Goal: Transaction & Acquisition: Purchase product/service

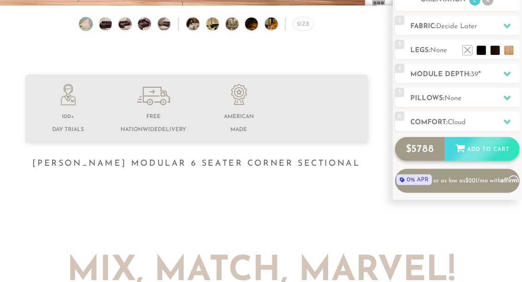
scroll to position [216, 0]
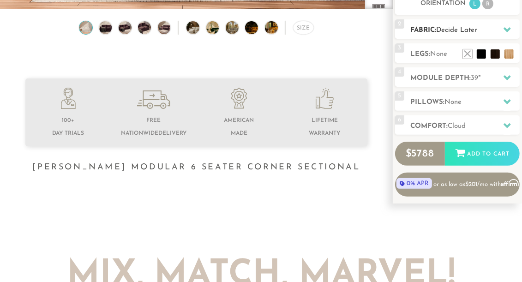
click at [458, 32] on span "Decide Later" at bounding box center [456, 30] width 41 height 7
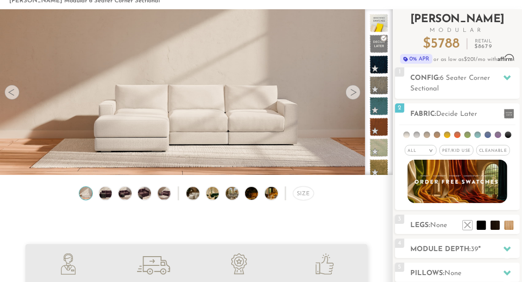
scroll to position [49, 0]
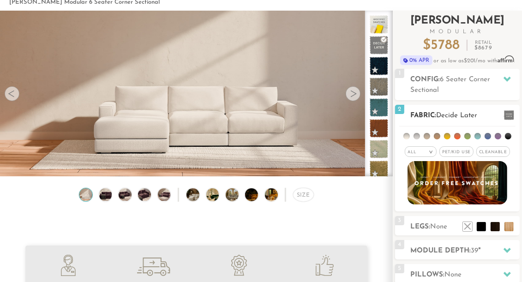
click at [418, 150] on div "All >" at bounding box center [421, 151] width 32 height 11
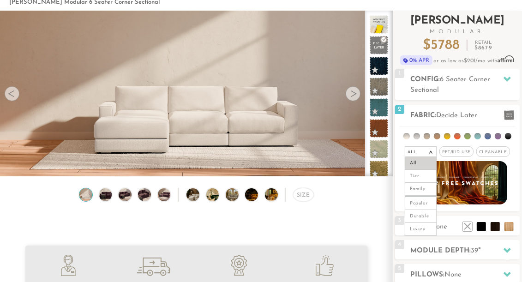
click at [479, 100] on div "Introducing [PERSON_NAME] Modular $ 5788 Retail $ 8679 $ 5788 Retail $ 8679 0% …" at bounding box center [457, 190] width 125 height 359
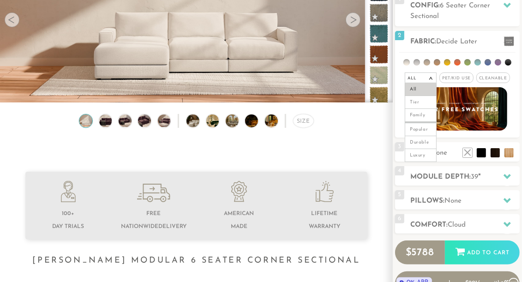
scroll to position [123, 0]
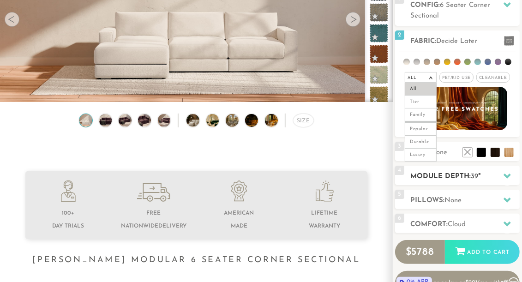
click at [464, 181] on h2 "Module Depth: 39 "" at bounding box center [464, 176] width 109 height 11
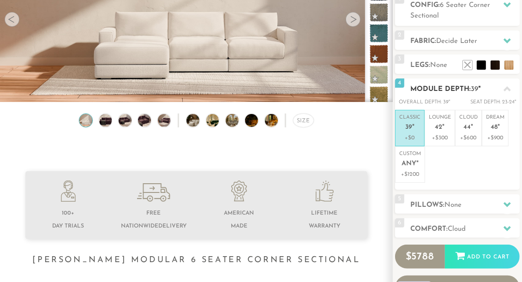
click at [454, 166] on ul "Classic 39 " +$0 Lounge 42 " +$300 Cloud 44 " +$600 Dream 48 " +$900 Custom Any…" at bounding box center [457, 146] width 125 height 73
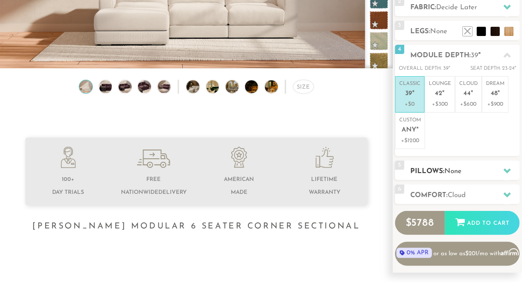
scroll to position [162, 0]
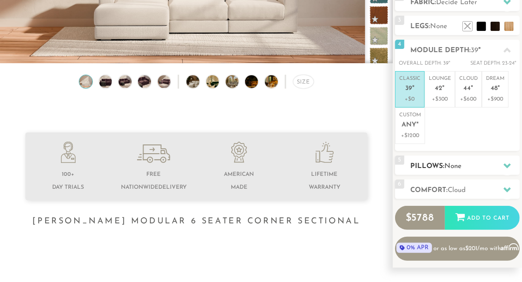
click at [473, 162] on h2 "Pillows: None" at bounding box center [464, 166] width 109 height 11
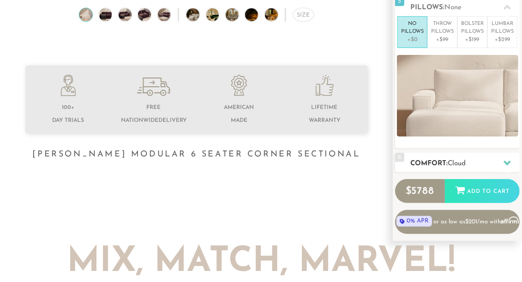
scroll to position [237, 0]
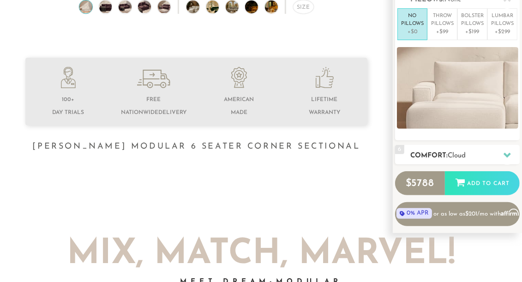
click at [464, 153] on span "Cloud" at bounding box center [457, 155] width 18 height 7
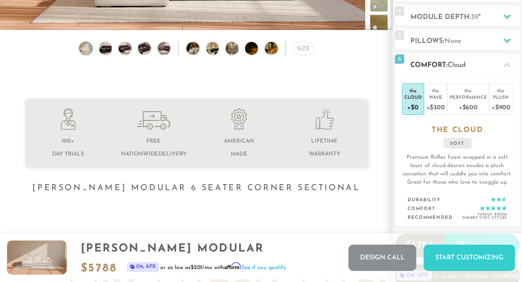
scroll to position [164, 0]
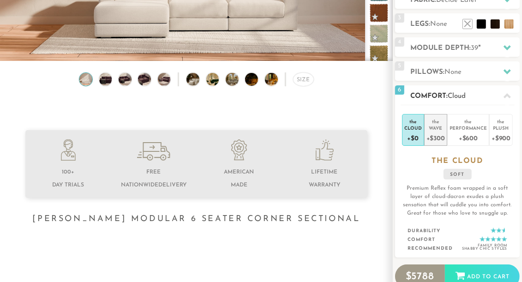
click at [440, 134] on div "+$300" at bounding box center [436, 137] width 18 height 13
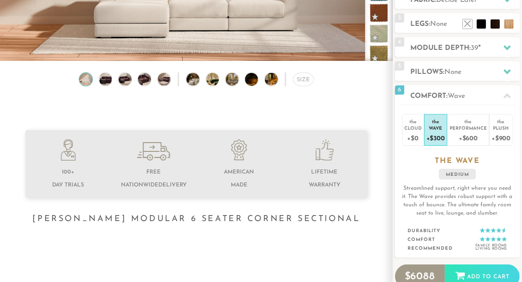
scroll to position [0, 0]
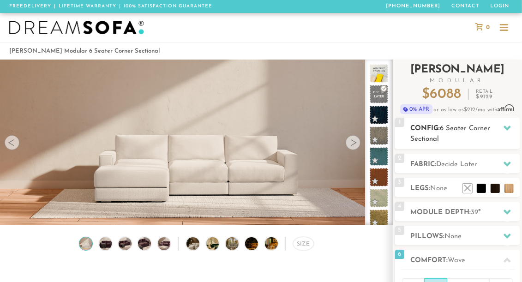
click at [461, 137] on h2 "Config: 6 Seater Corner Sectional" at bounding box center [464, 133] width 109 height 21
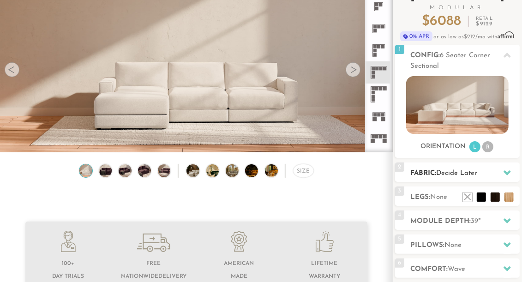
scroll to position [76, 0]
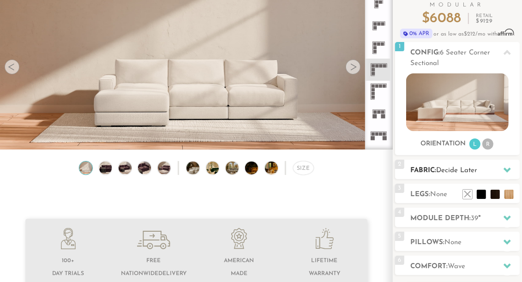
click at [447, 173] on span "Decide Later" at bounding box center [456, 170] width 41 height 7
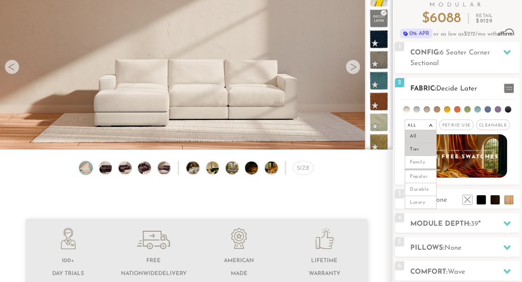
click at [422, 151] on li "Tier" at bounding box center [421, 149] width 32 height 13
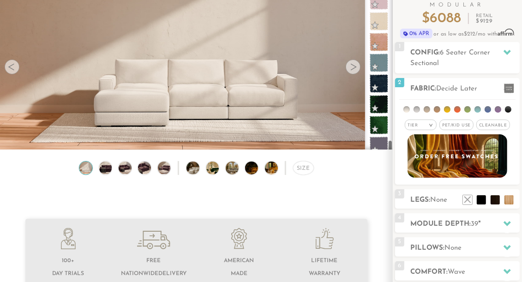
scroll to position [4460, 0]
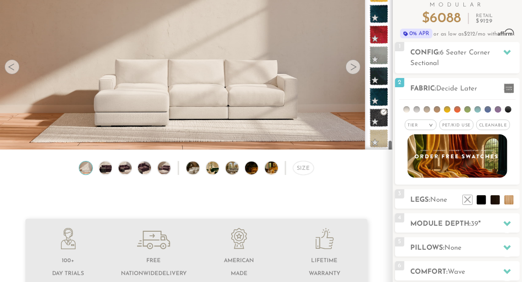
drag, startPoint x: 390, startPoint y: 90, endPoint x: 394, endPoint y: 186, distance: 96.1
click at [394, 186] on div "Introducing [PERSON_NAME] Modular $ 6088 Retail $ 9129 $ 6088 Retail $ 9129 0% …" at bounding box center [457, 167] width 129 height 366
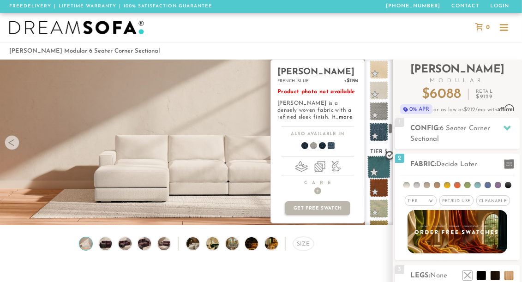
scroll to position [1806, 0]
click at [376, 164] on span at bounding box center [379, 167] width 23 height 23
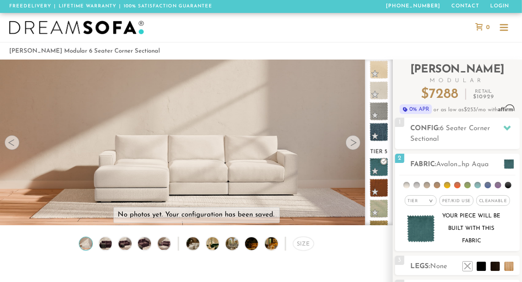
click at [357, 249] on div "Size" at bounding box center [196, 246] width 393 height 18
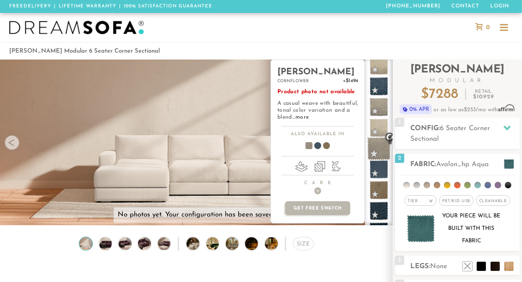
scroll to position [2105, 0]
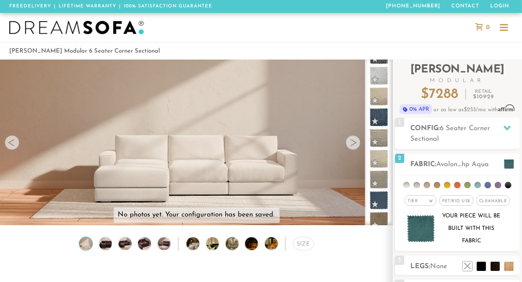
click at [454, 34] on div at bounding box center [261, 27] width 522 height 29
